Goal: Information Seeking & Learning: Learn about a topic

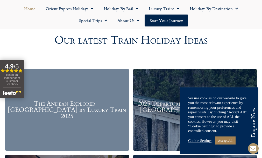
scroll to position [569, 0]
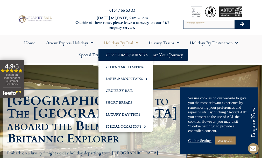
click at [132, 61] on link "Classic Rail Journeys" at bounding box center [125, 55] width 54 height 12
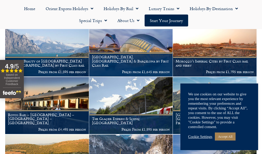
scroll to position [104, 0]
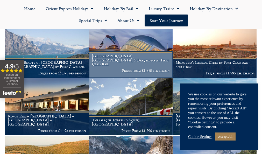
click at [119, 66] on h1 "[GEOGRAPHIC_DATA], [GEOGRAPHIC_DATA] & Barcelona by First Class Rail" at bounding box center [131, 60] width 78 height 12
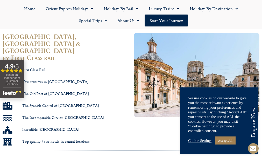
scroll to position [78, 0]
